Goal: Information Seeking & Learning: Find specific fact

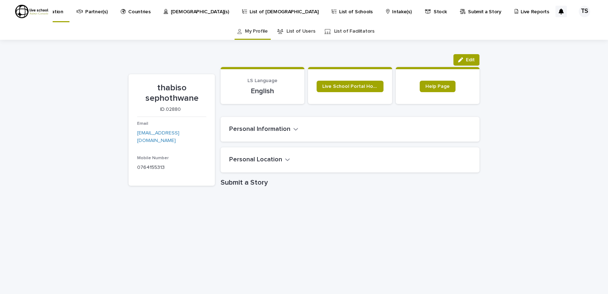
click at [339, 12] on p "List of Schools" at bounding box center [355, 7] width 33 height 15
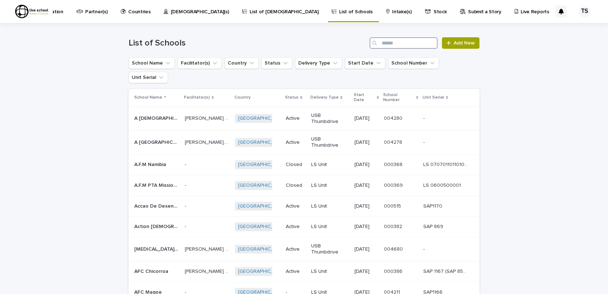
click at [382, 42] on input "Search" at bounding box center [404, 42] width 68 height 11
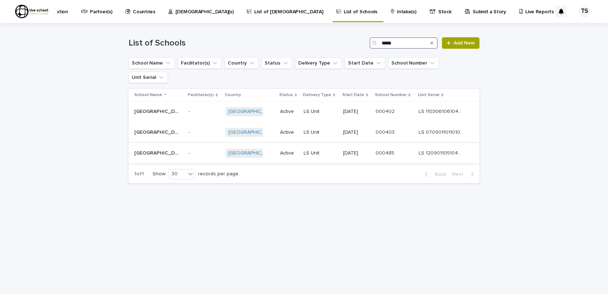
type input "*****"
click at [404, 150] on p at bounding box center [394, 153] width 38 height 6
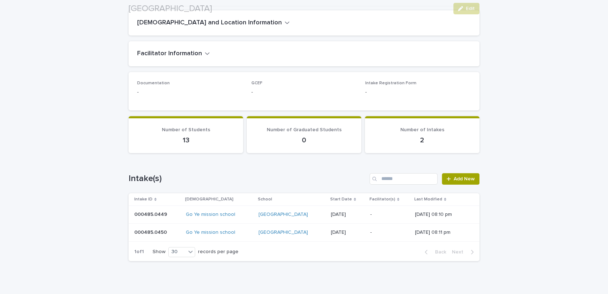
scroll to position [145, 0]
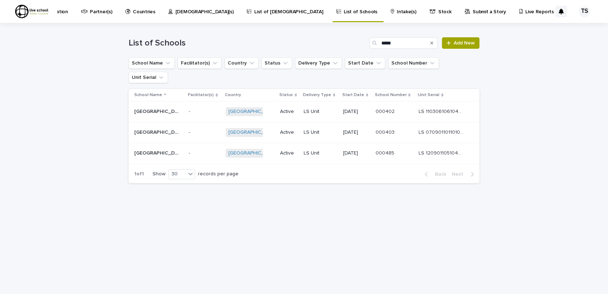
click at [396, 108] on p at bounding box center [394, 111] width 38 height 6
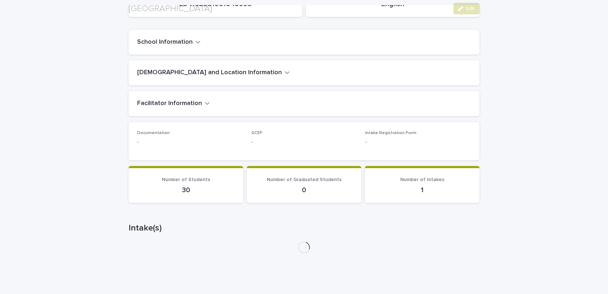
scroll to position [110, 0]
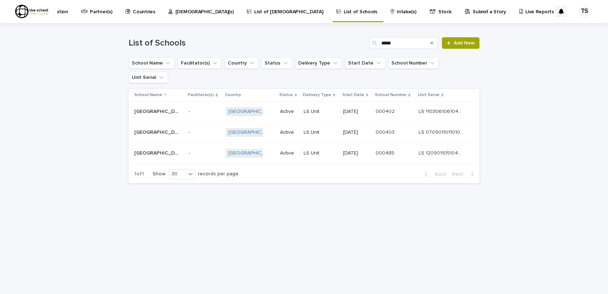
click at [442, 128] on p "LS 0709011011010047" at bounding box center [442, 132] width 46 height 8
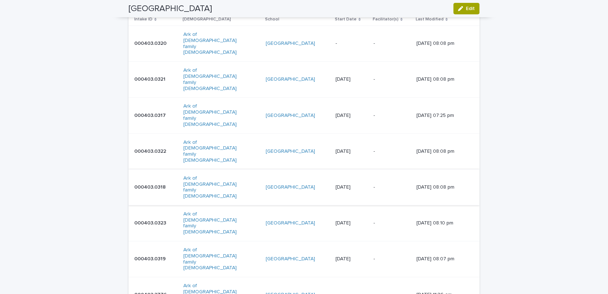
scroll to position [317, 0]
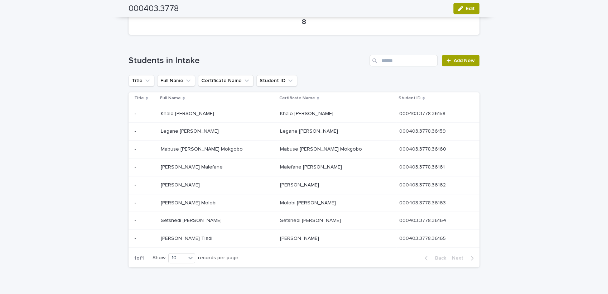
scroll to position [278, 0]
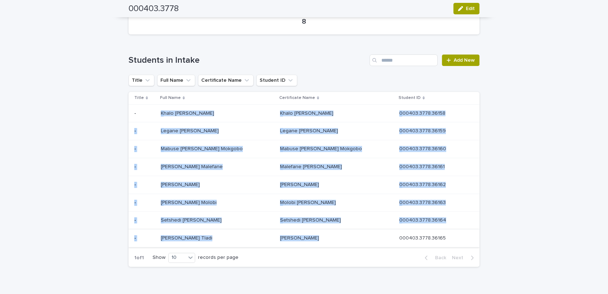
drag, startPoint x: 140, startPoint y: 110, endPoint x: 351, endPoint y: 236, distance: 245.9
click at [351, 236] on tbody "- - Khalo [PERSON_NAME] Khalo [PERSON_NAME] Mmule Khalo [PERSON_NAME] Mmule Kha…" at bounding box center [304, 175] width 351 height 143
copy tbody "Lorem Ipsumd Sitam Conse Adipis Elits Doeiu Tempor Incid Utlab Etdolo Magna 588…"
click at [315, 253] on div "1 of 1 Show 10 records per page Back Next" at bounding box center [304, 257] width 351 height 18
drag, startPoint x: 265, startPoint y: 107, endPoint x: 335, endPoint y: 243, distance: 152.5
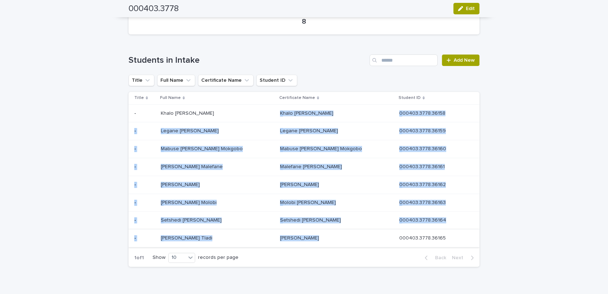
click at [335, 243] on tbody "- - Khalo [PERSON_NAME] Khalo [PERSON_NAME] Mmule Khalo [PERSON_NAME] Mmule Kha…" at bounding box center [304, 175] width 351 height 143
copy tbody "Lorem Ipsumd Sitam Conse Adipis Elits 881767.8838.46315 870747.8833.11819 - - D…"
click at [363, 242] on div "[PERSON_NAME] [PERSON_NAME]" at bounding box center [337, 238] width 114 height 12
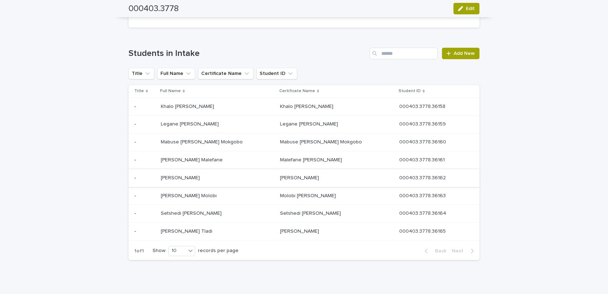
scroll to position [291, 0]
